Goal: Entertainment & Leisure: Browse casually

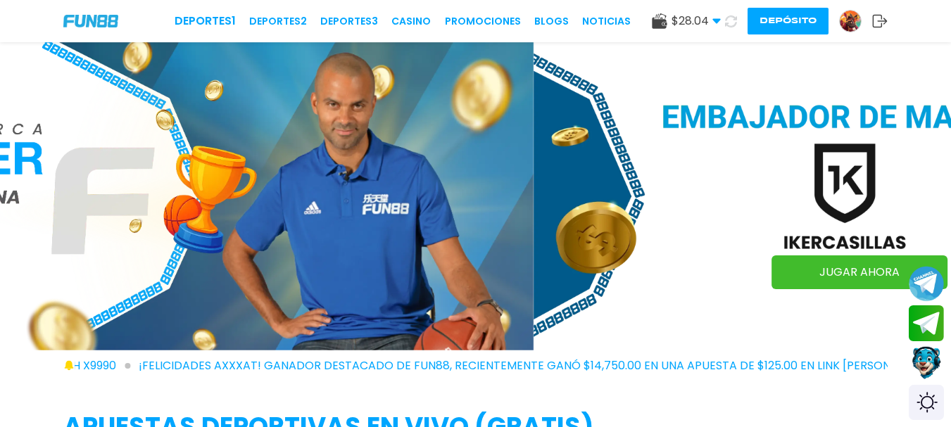
click at [426, 31] on div "Deportes 1 Deportes 2 Deportes 3 CASINO Promociones BLOGS NOTICIAS $ 28.04 Dine…" at bounding box center [475, 21] width 951 height 42
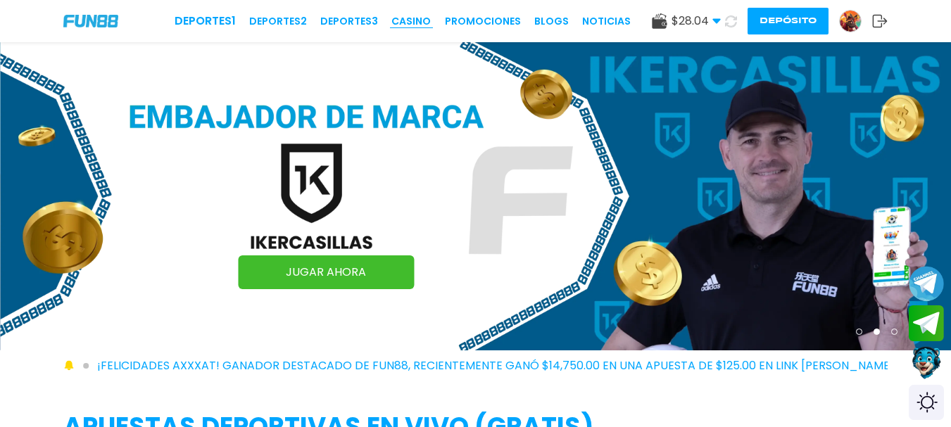
click at [426, 26] on link "CASINO" at bounding box center [410, 21] width 39 height 15
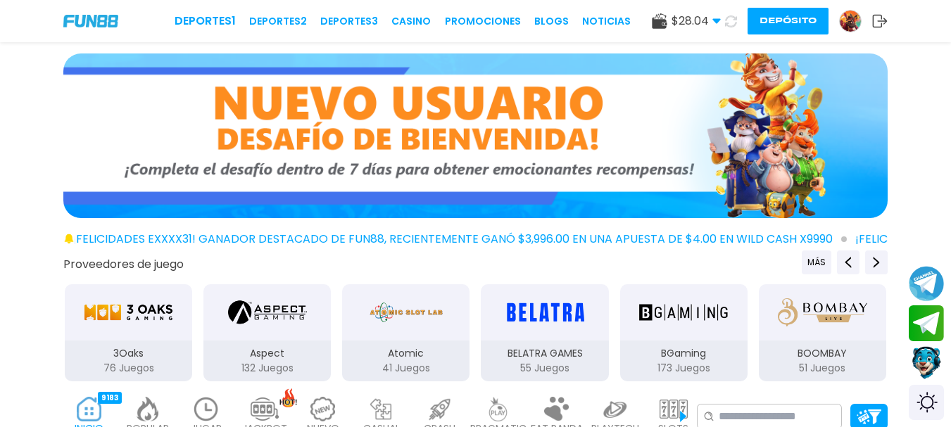
scroll to position [374, 0]
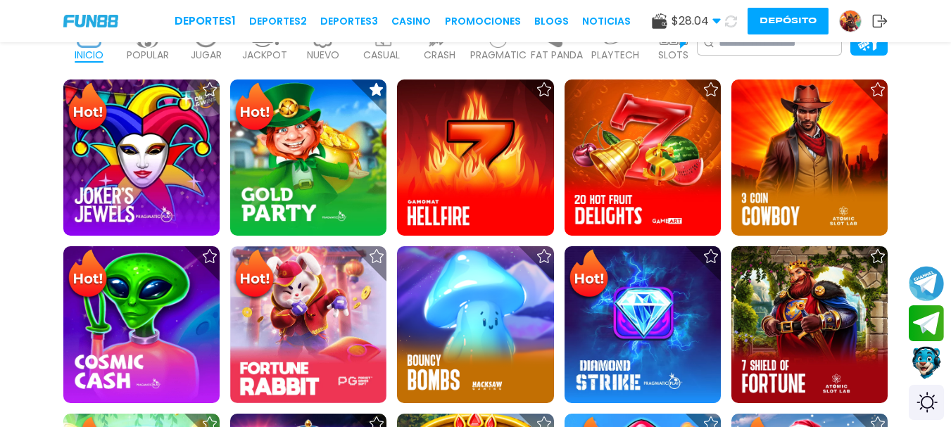
click at [215, 56] on p "JUGAR" at bounding box center [206, 55] width 31 height 15
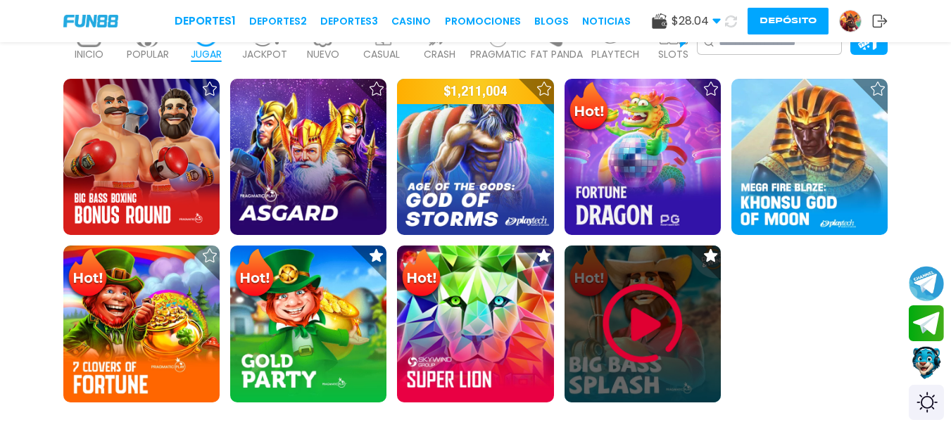
click at [633, 325] on img at bounding box center [642, 323] width 84 height 84
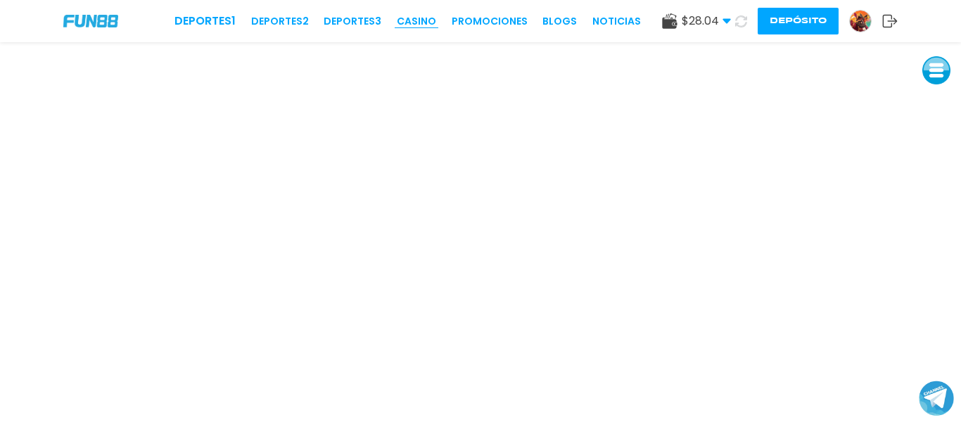
click at [428, 23] on link "CASINO" at bounding box center [416, 21] width 39 height 15
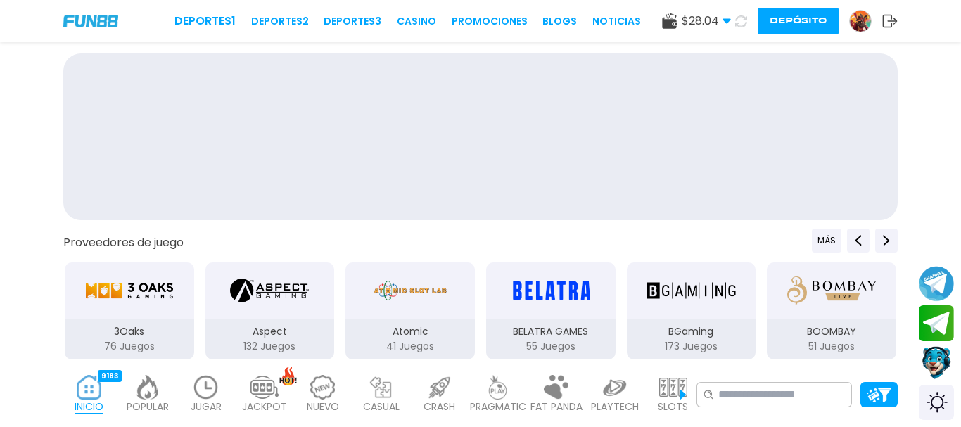
click at [428, 23] on link "CASINO" at bounding box center [416, 21] width 39 height 15
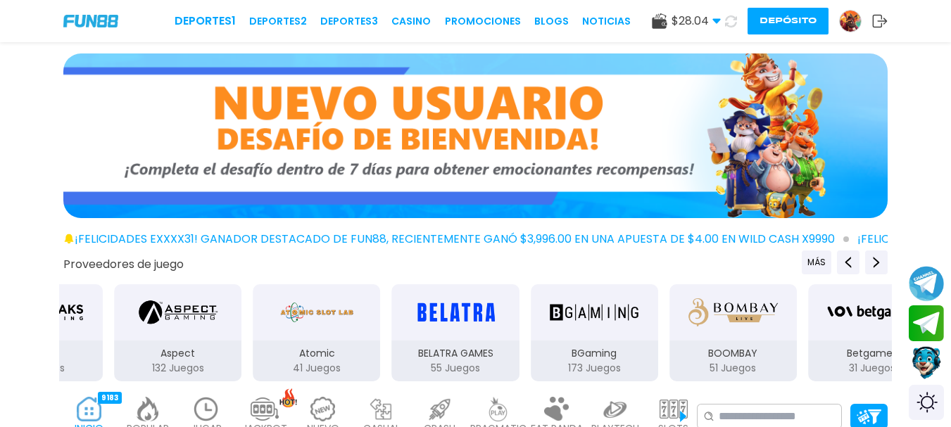
click at [205, 409] on img at bounding box center [206, 409] width 28 height 25
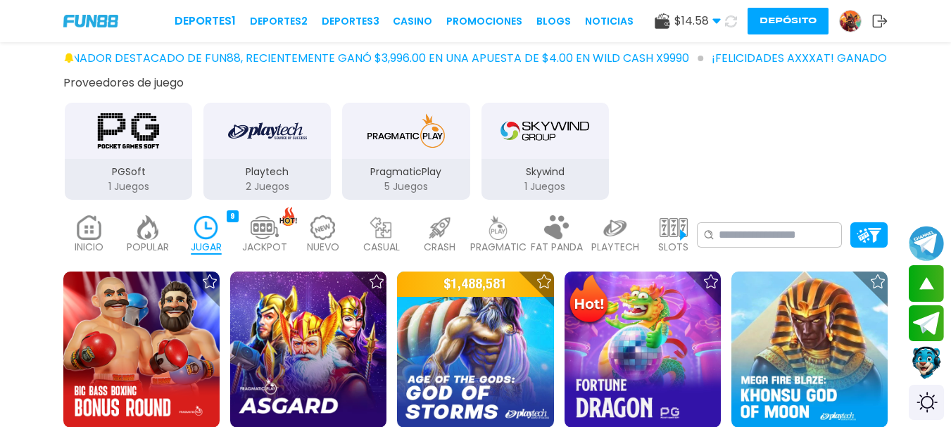
scroll to position [295, 0]
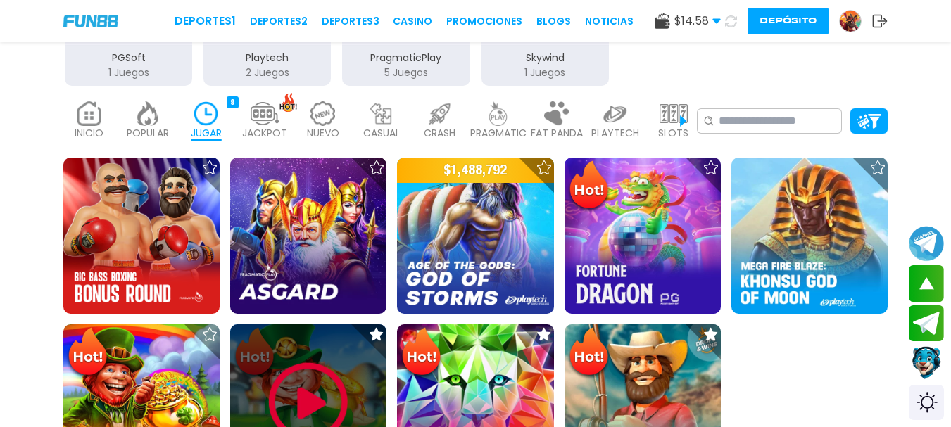
click at [292, 392] on img at bounding box center [308, 402] width 84 height 84
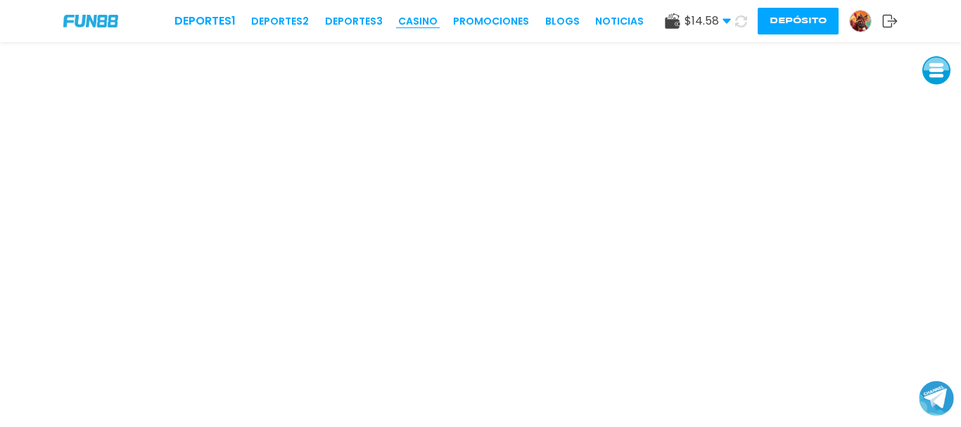
click at [424, 16] on link "CASINO" at bounding box center [417, 21] width 39 height 15
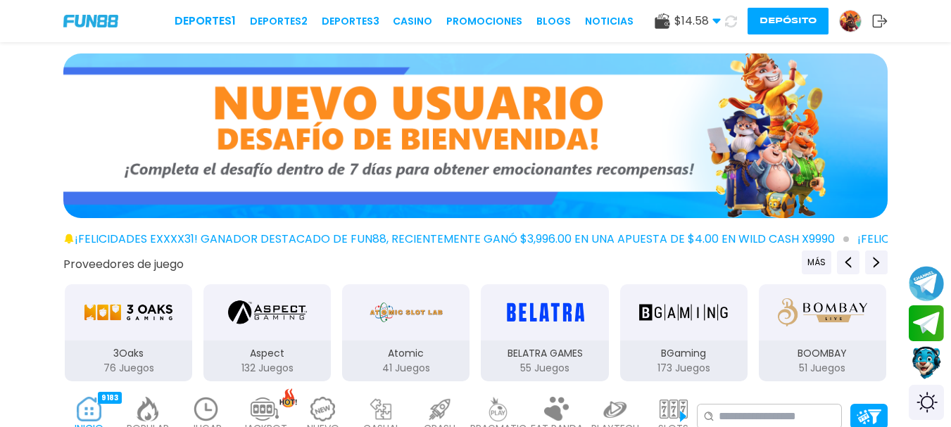
scroll to position [374, 0]
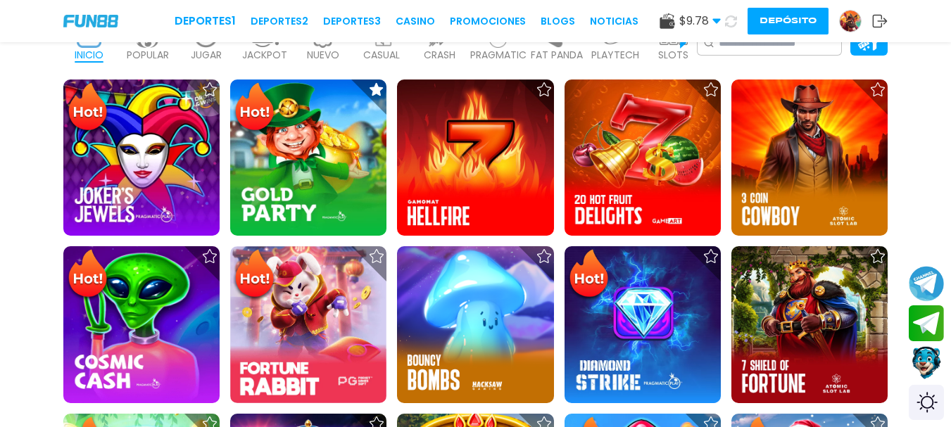
click at [217, 60] on p "JUGAR" at bounding box center [206, 55] width 31 height 15
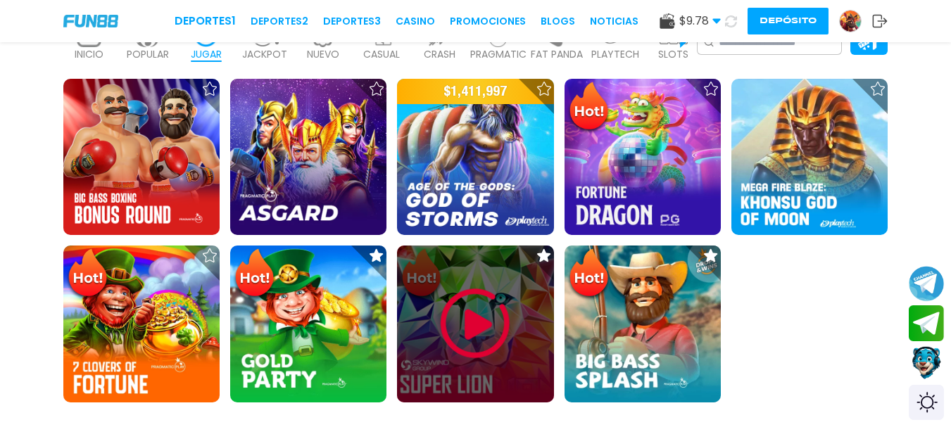
click at [462, 341] on img at bounding box center [475, 323] width 84 height 84
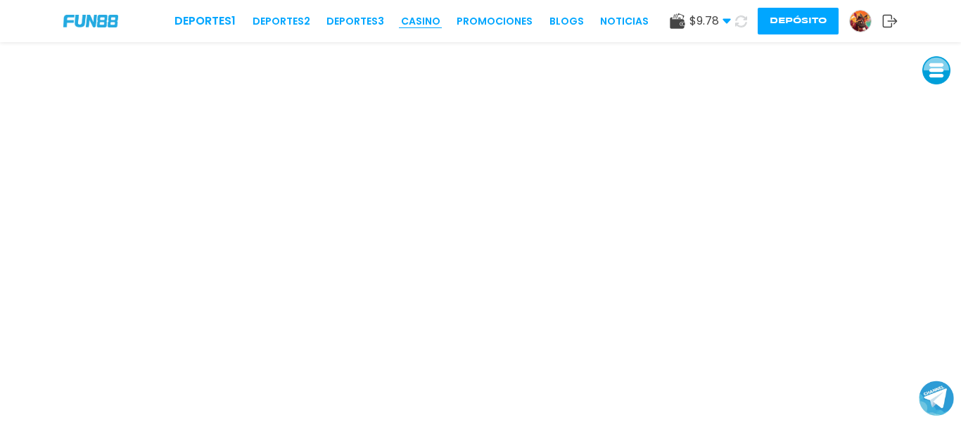
click at [413, 18] on link "CASINO" at bounding box center [420, 21] width 39 height 15
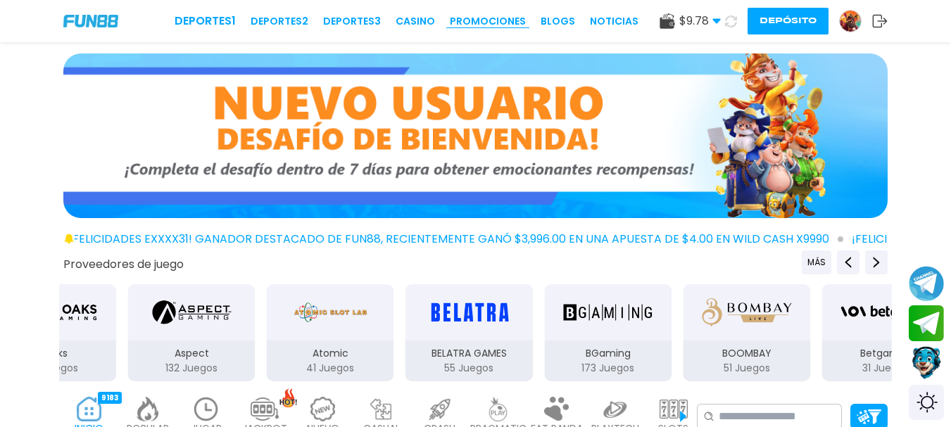
click at [487, 21] on link "Promociones" at bounding box center [488, 21] width 76 height 15
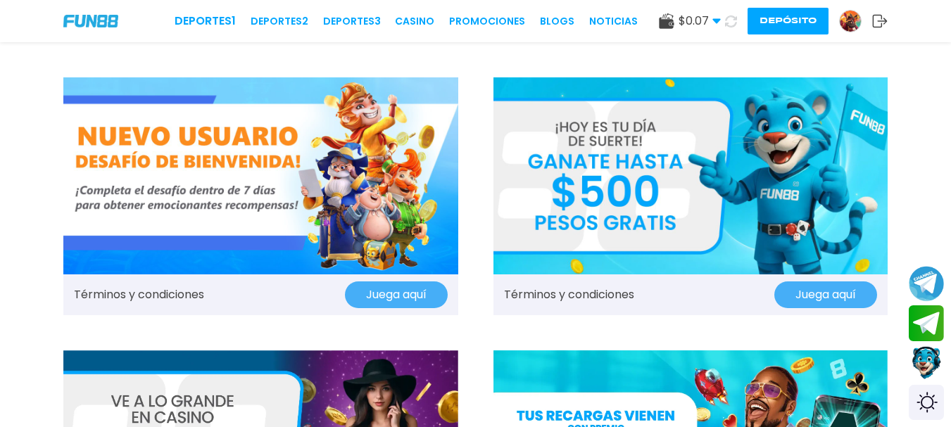
click at [819, 252] on img at bounding box center [690, 175] width 395 height 197
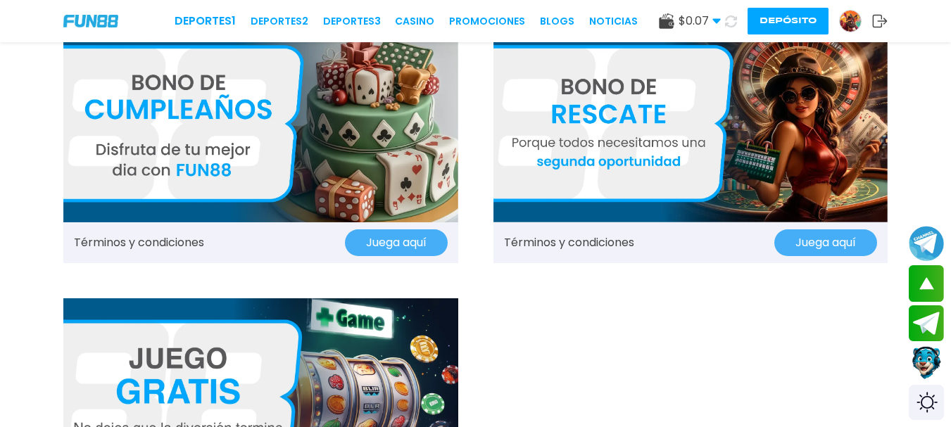
scroll to position [1425, 0]
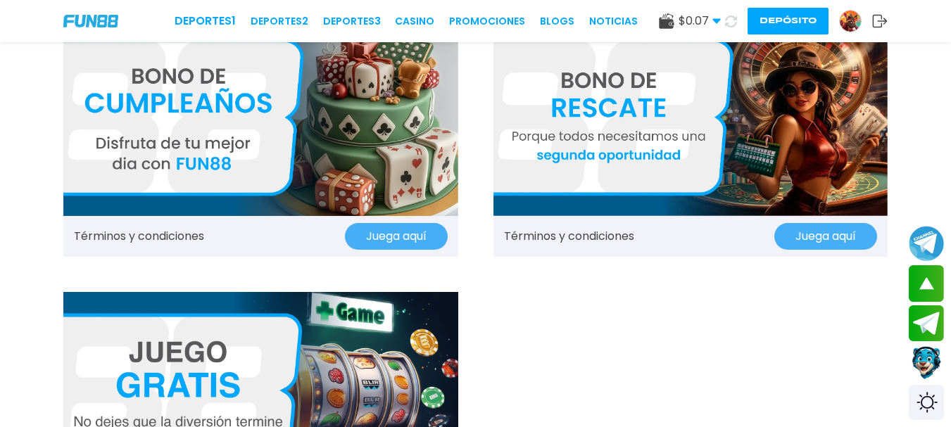
click at [800, 229] on button "Juega aquí" at bounding box center [825, 236] width 103 height 27
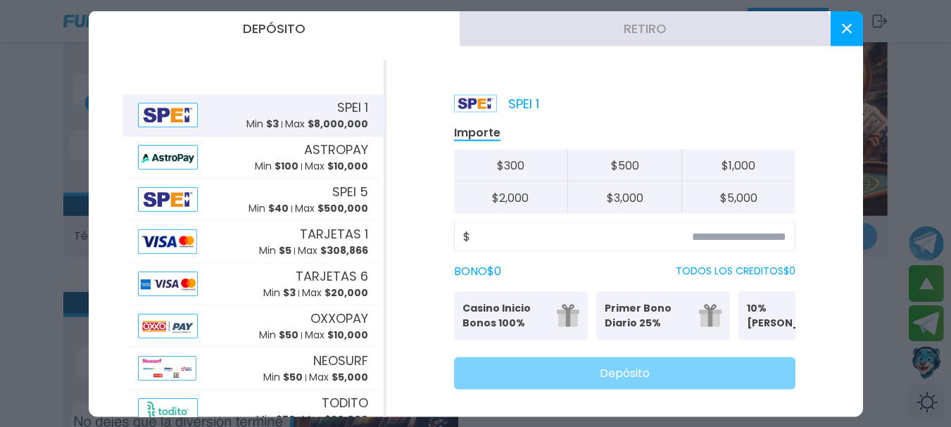
click at [832, 28] on button at bounding box center [846, 28] width 32 height 35
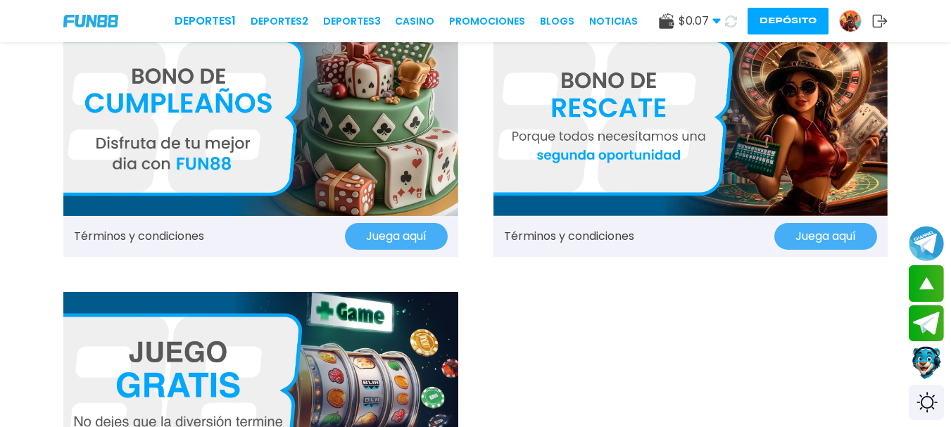
click at [253, 143] on img at bounding box center [260, 116] width 395 height 197
